Goal: Transaction & Acquisition: Purchase product/service

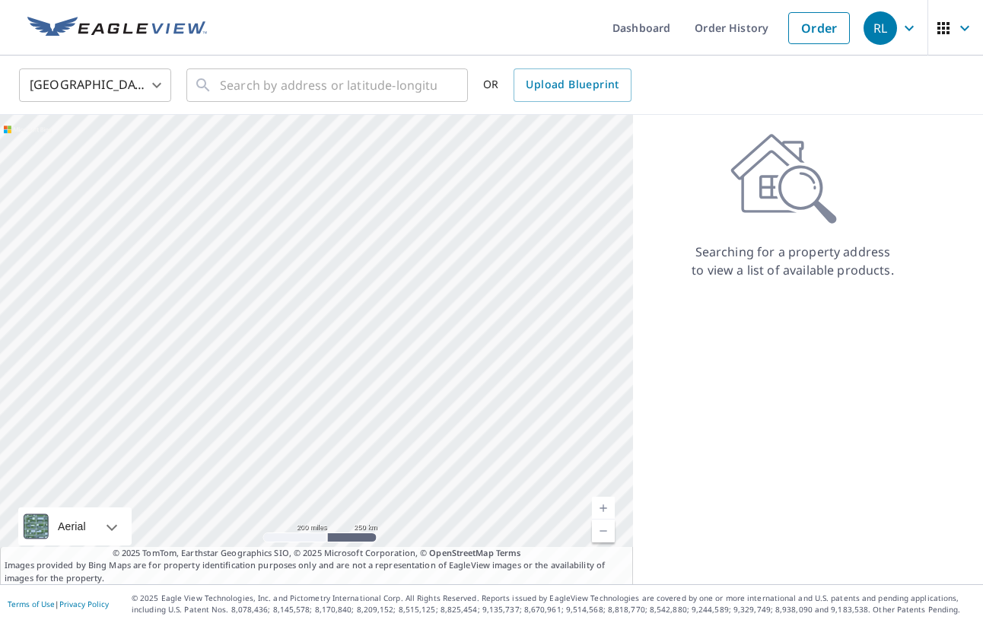
click at [148, 87] on body "RL RL Dashboard Order History Order RL United States US ​ ​ OR Upload Blueprint…" at bounding box center [491, 311] width 983 height 623
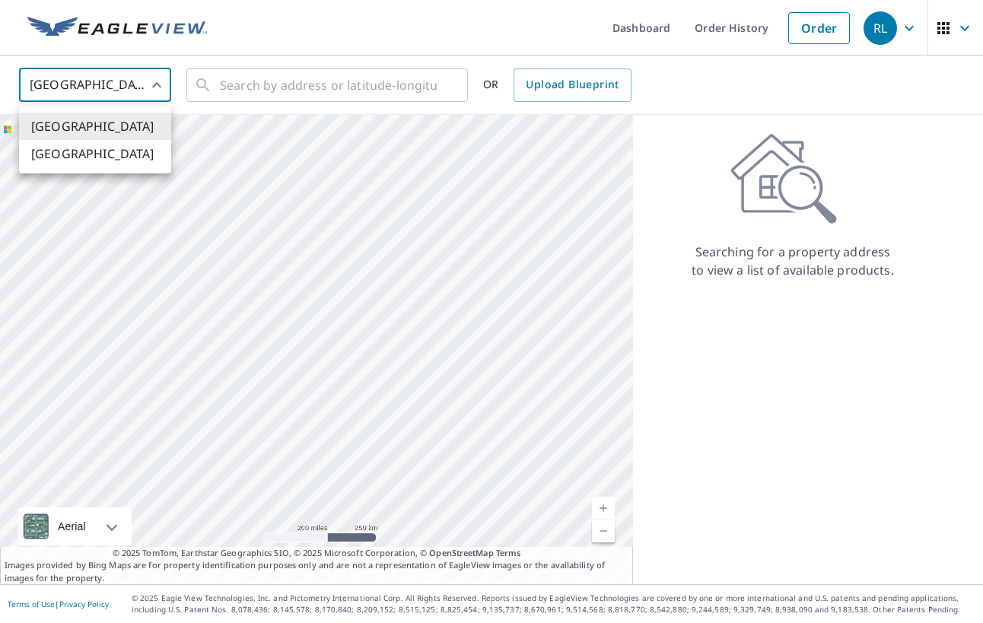
click at [143, 152] on li "[GEOGRAPHIC_DATA]" at bounding box center [95, 153] width 152 height 27
type input "CA"
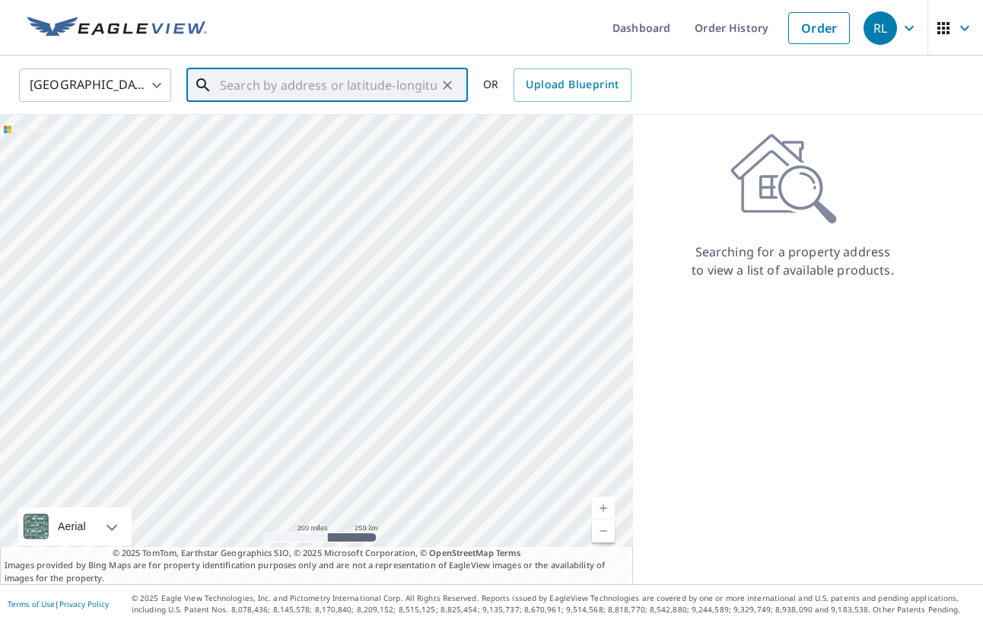
drag, startPoint x: 278, startPoint y: 85, endPoint x: 354, endPoint y: 92, distance: 76.4
click at [278, 85] on input "text" at bounding box center [328, 85] width 217 height 43
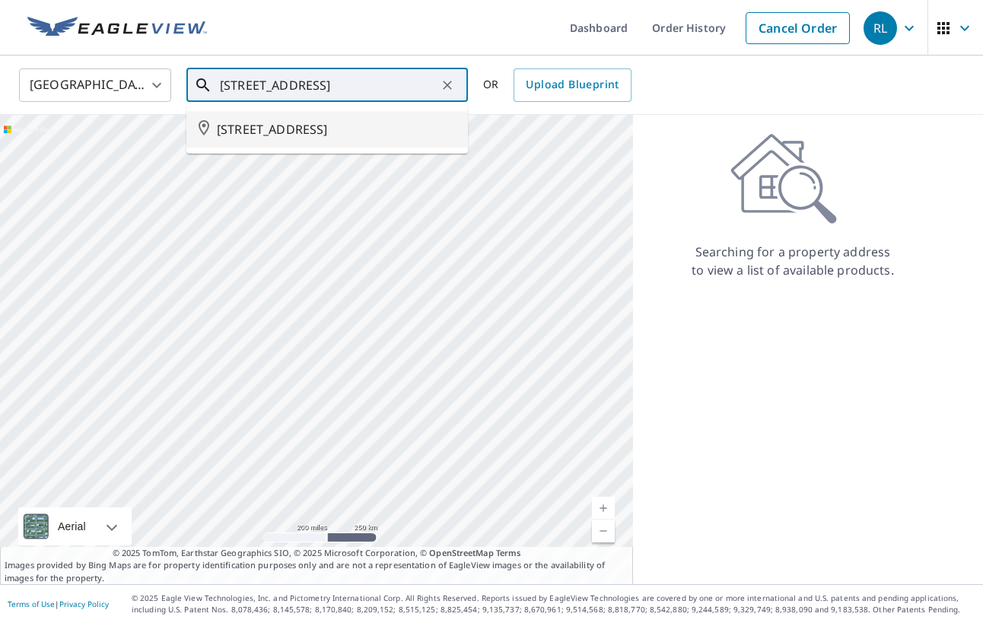
click at [362, 135] on span "[STREET_ADDRESS]" at bounding box center [336, 129] width 239 height 18
type input "[STREET_ADDRESS]"
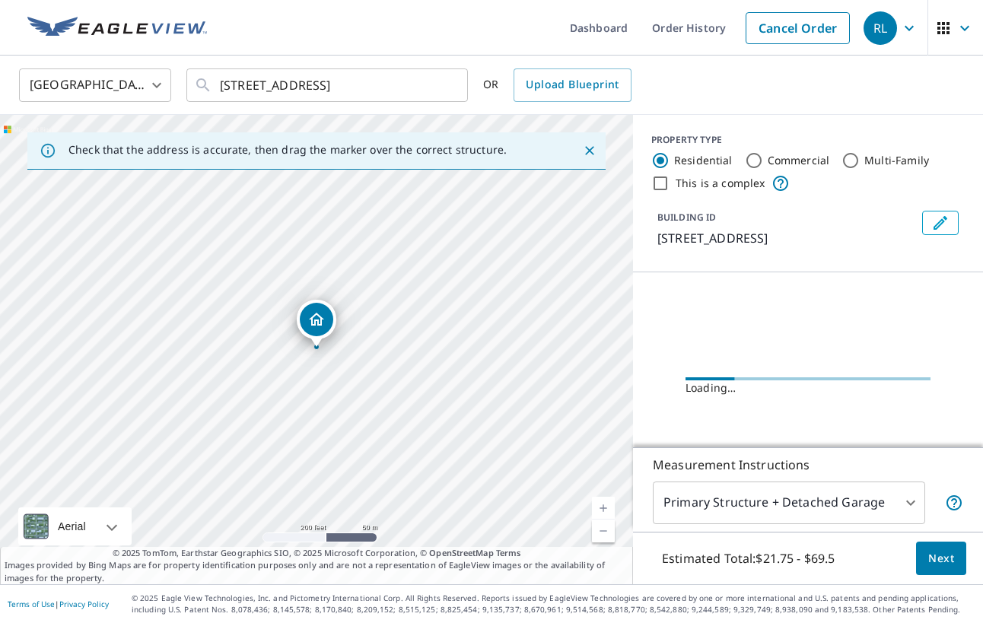
scroll to position [8, 0]
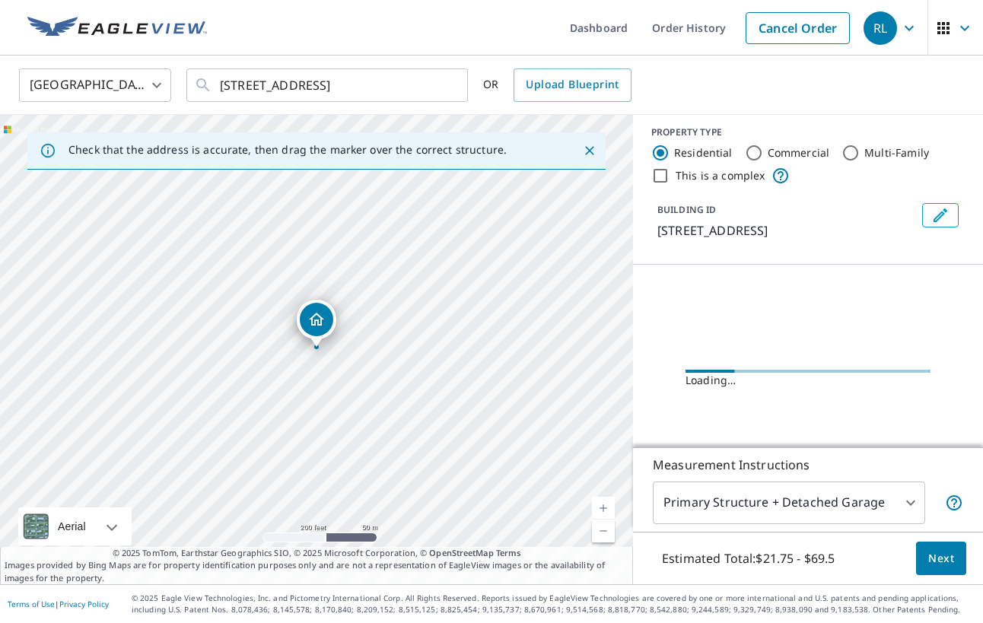
click at [946, 555] on span "Next" at bounding box center [941, 558] width 26 height 19
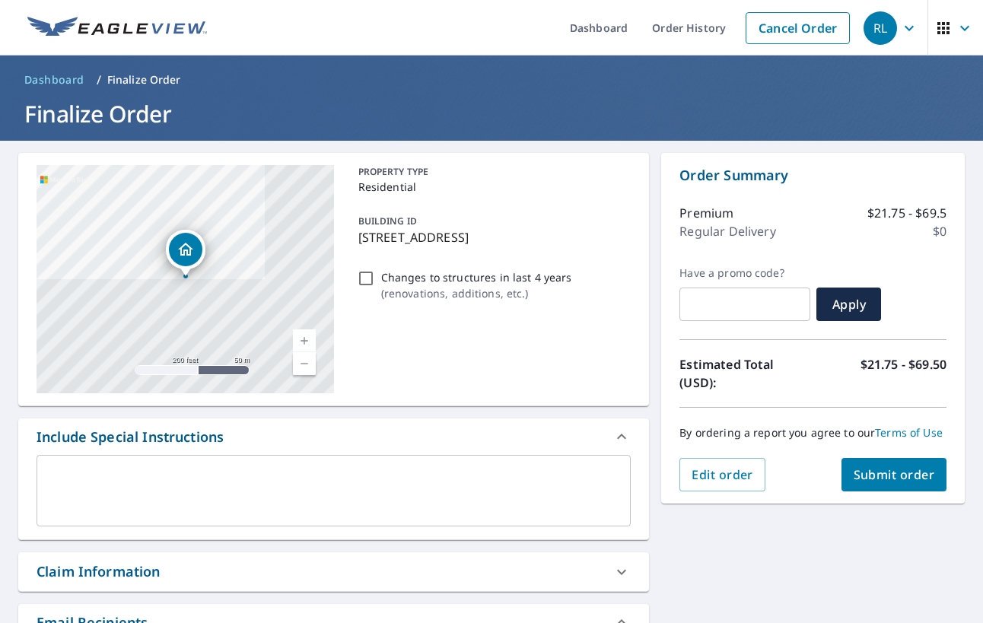
scroll to position [65, 0]
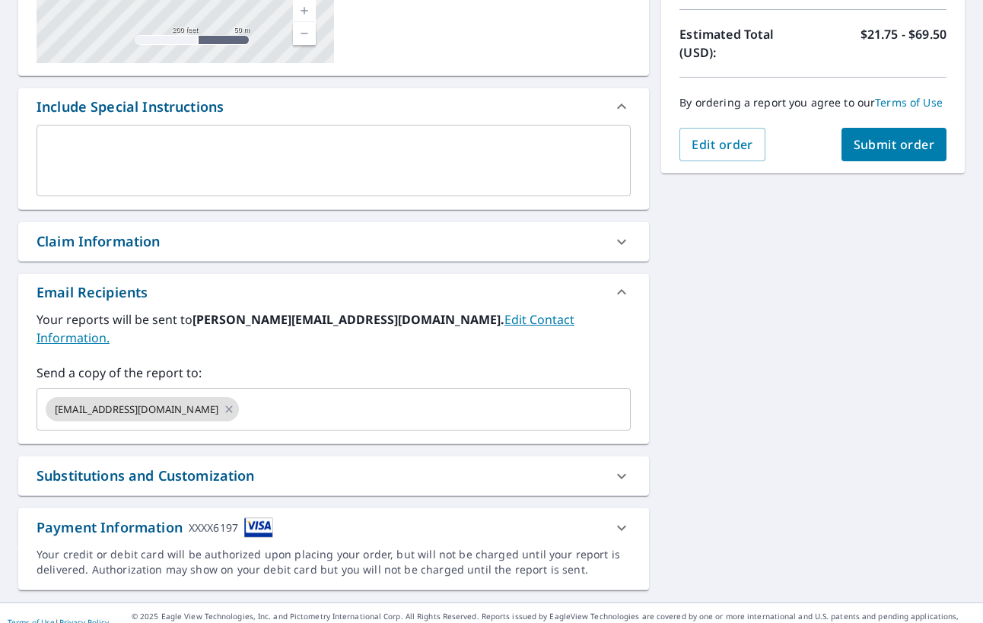
click at [919, 145] on span "Submit order" at bounding box center [894, 144] width 81 height 17
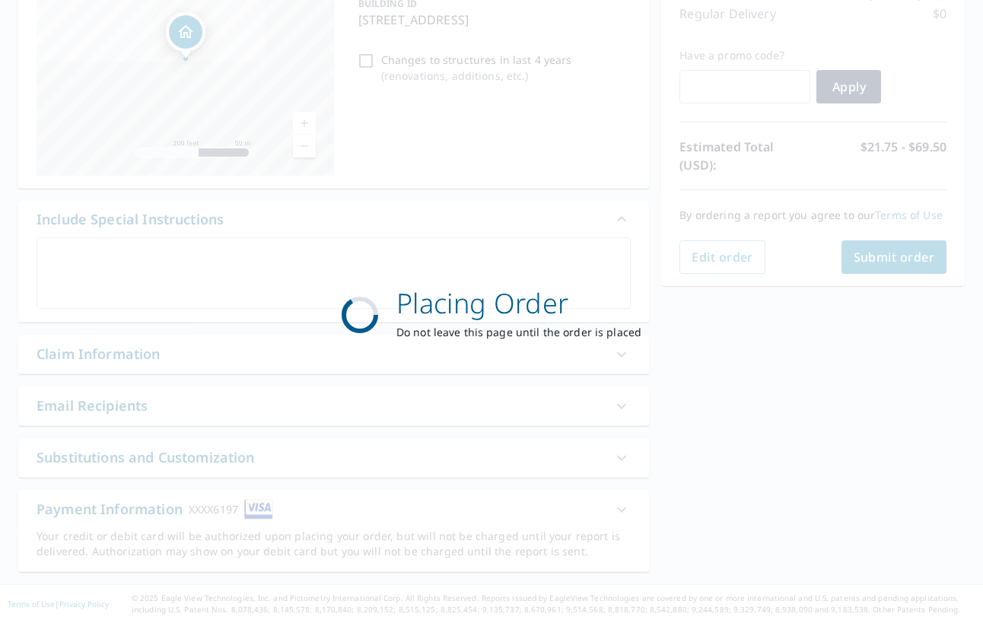
checkbox input "true"
